Goal: Task Accomplishment & Management: Manage account settings

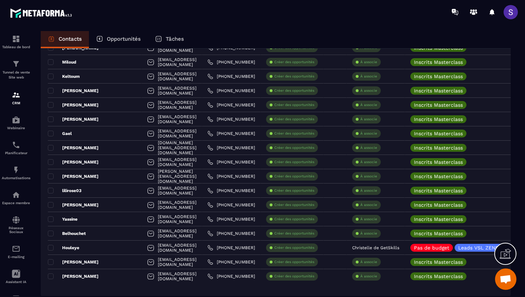
scroll to position [1294, 0]
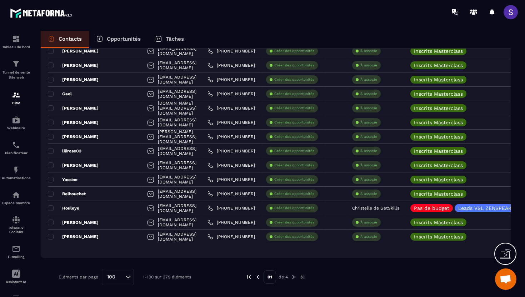
click at [294, 277] on img at bounding box center [293, 277] width 6 height 6
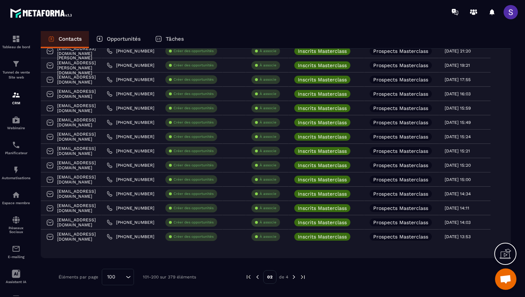
click at [296, 276] on img at bounding box center [294, 277] width 6 height 6
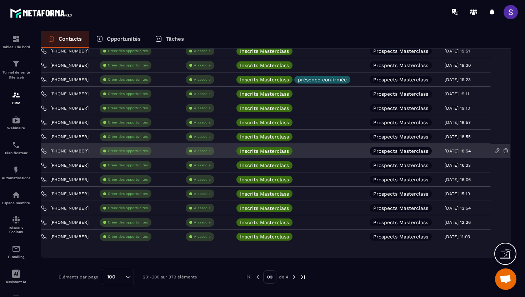
scroll to position [0, 178]
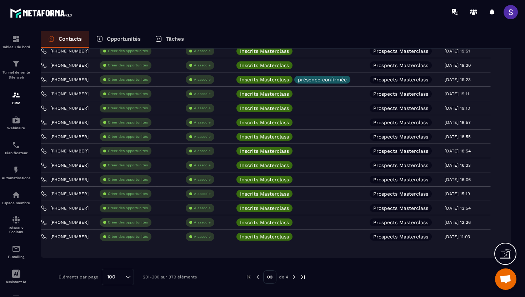
click at [295, 274] on img at bounding box center [294, 277] width 6 height 6
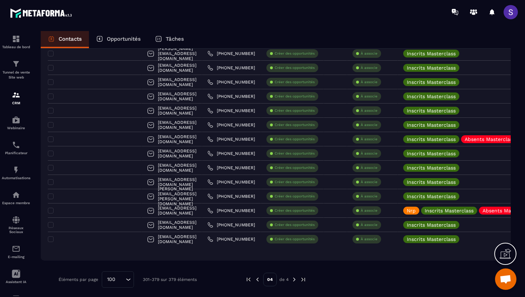
scroll to position [994, 0]
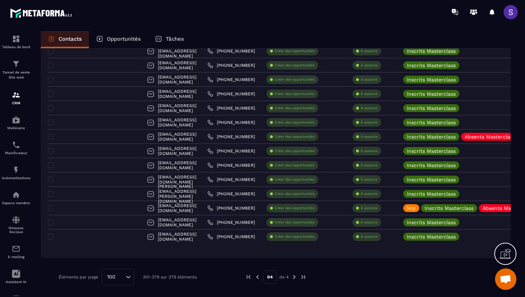
click at [258, 276] on img at bounding box center [257, 277] width 6 height 6
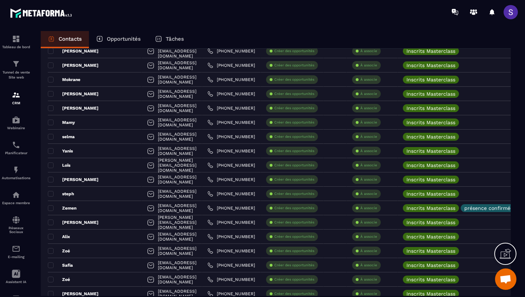
scroll to position [1294, 0]
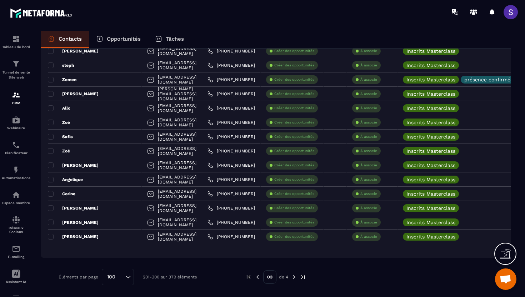
click at [257, 278] on img at bounding box center [257, 277] width 6 height 6
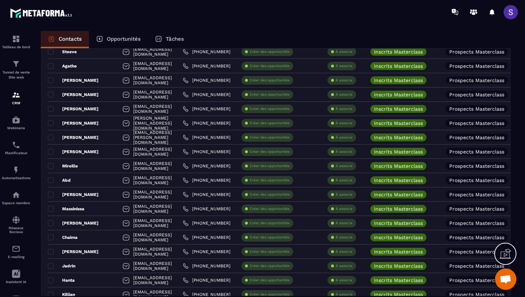
scroll to position [0, 0]
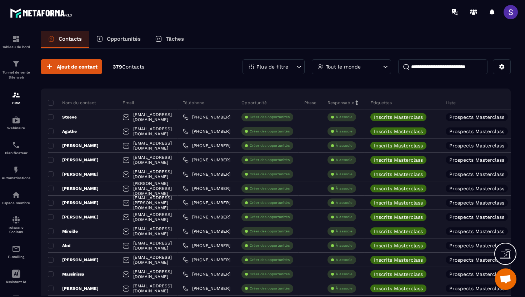
click at [288, 63] on div "Plus de filtre" at bounding box center [273, 66] width 62 height 15
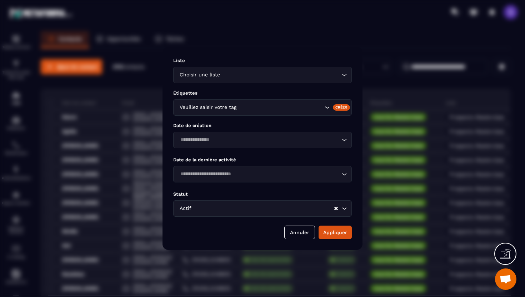
click at [252, 104] on input "Search for option" at bounding box center [280, 108] width 85 height 8
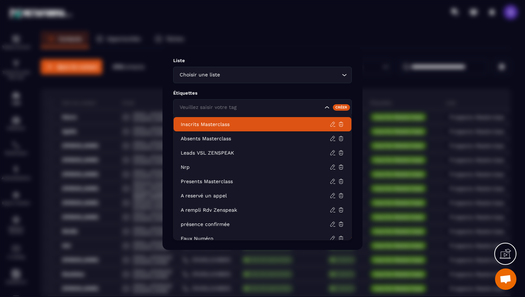
click at [227, 127] on p "Inscrits Masterclass" at bounding box center [255, 124] width 149 height 7
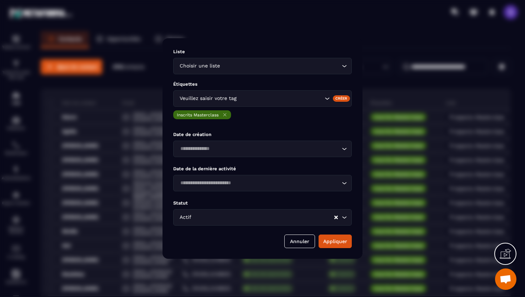
click at [261, 101] on input "Search for option" at bounding box center [280, 99] width 85 height 8
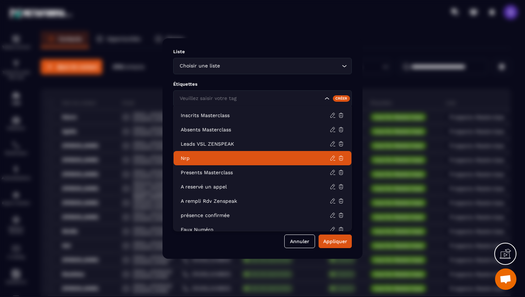
click at [244, 159] on p "Nrp" at bounding box center [255, 158] width 149 height 7
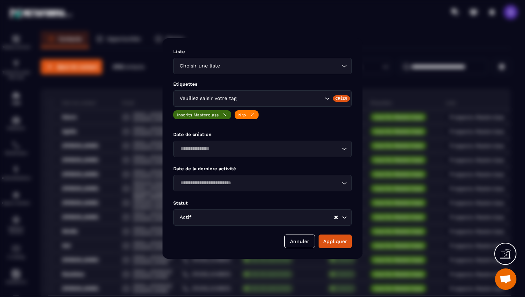
click at [336, 249] on div "Liste Choisir une liste Loading... Étiquettes Veuillez saisir votre tag Créer I…" at bounding box center [262, 148] width 200 height 221
click at [336, 245] on button "Appliquer" at bounding box center [335, 242] width 33 height 14
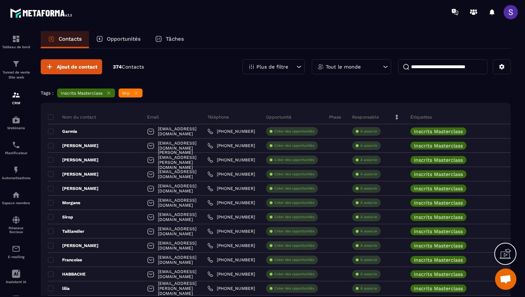
click at [295, 65] on div "Plus de filtre" at bounding box center [273, 66] width 62 height 15
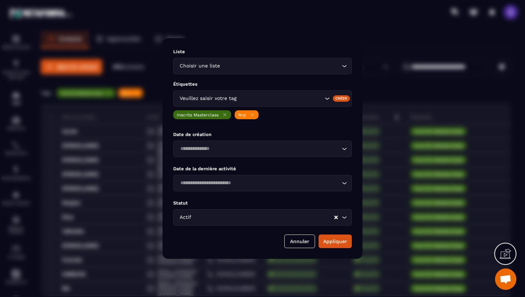
click at [366, 125] on div "Modal window" at bounding box center [262, 148] width 525 height 297
click at [336, 239] on button "Appliquer" at bounding box center [335, 242] width 33 height 14
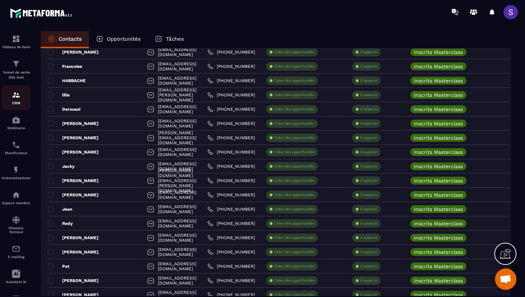
click at [13, 99] on img at bounding box center [16, 95] width 9 height 9
click at [20, 180] on p "Automatisations" at bounding box center [16, 178] width 29 height 4
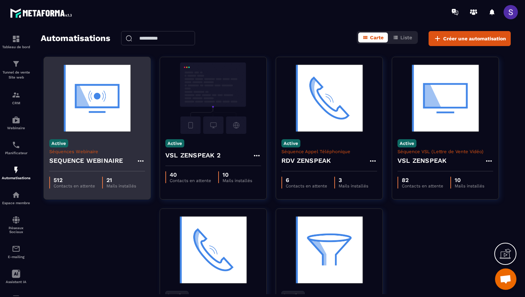
click at [86, 133] on img at bounding box center [97, 97] width 96 height 71
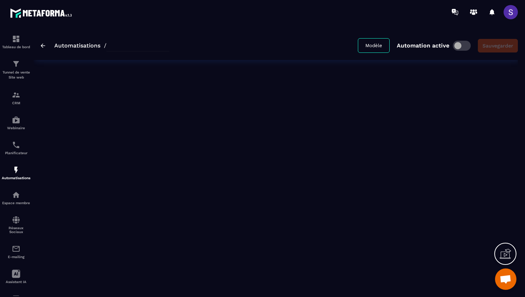
type input "**********"
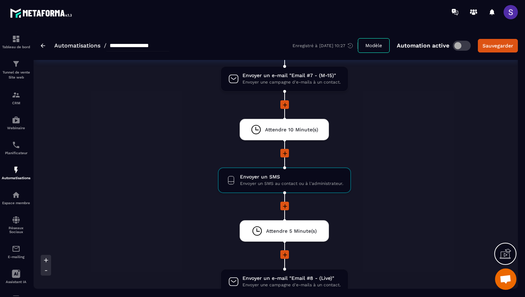
scroll to position [758, 0]
